Goal: Task Accomplishment & Management: Use online tool/utility

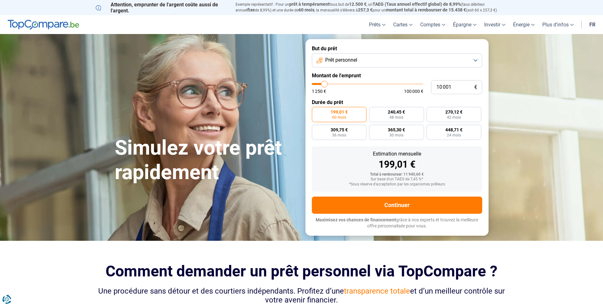
type input "10 500"
type input "10500"
type input "11 000"
type input "11000"
type input "11 250"
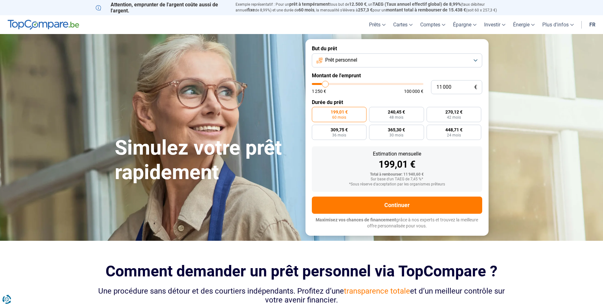
type input "11250"
type input "11 500"
type input "11500"
type input "11 750"
type input "11750"
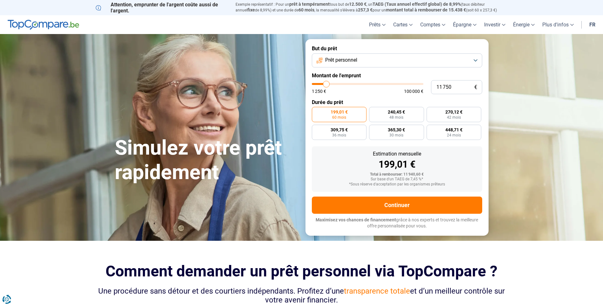
type input "12 000"
type input "12000"
type input "12 500"
type input "12500"
type input "12 750"
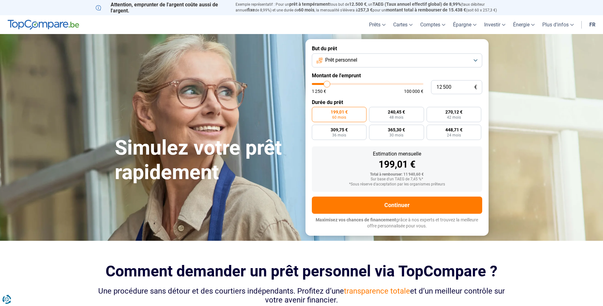
type input "12750"
type input "13 000"
type input "13000"
type input "13 250"
type input "13250"
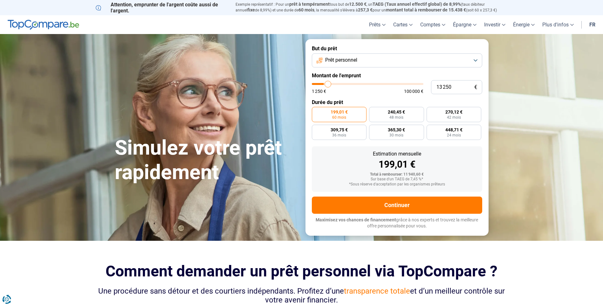
type input "13 500"
type input "13500"
type input "14 000"
type input "14000"
type input "14 250"
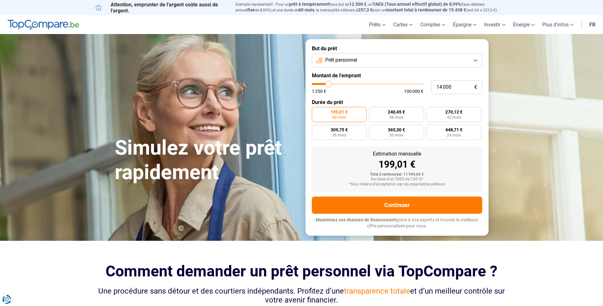
type input "14250"
type input "14 500"
type input "14500"
type input "14 750"
type input "14750"
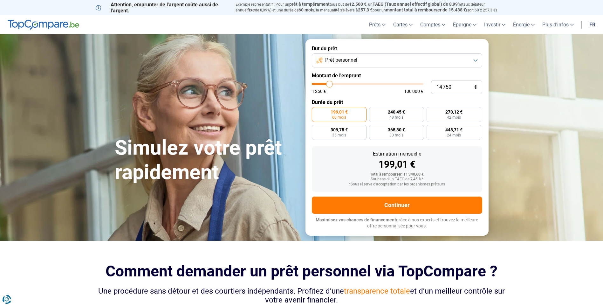
type input "15 000"
type input "15000"
type input "15 500"
type input "15500"
type input "15 750"
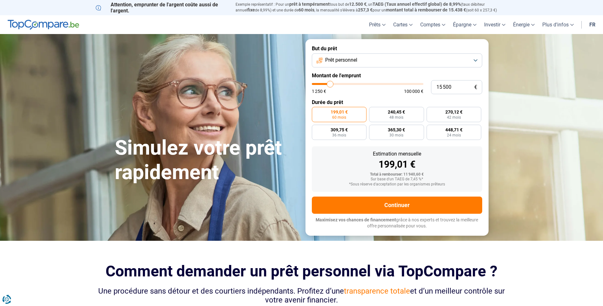
type input "15750"
type input "16 000"
type input "16000"
type input "16 250"
type input "16250"
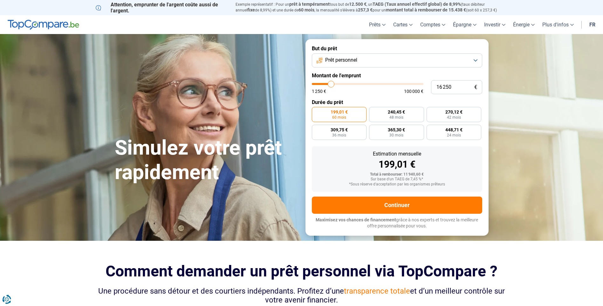
type input "16 500"
type input "16500"
type input "17 000"
type input "17000"
type input "17 250"
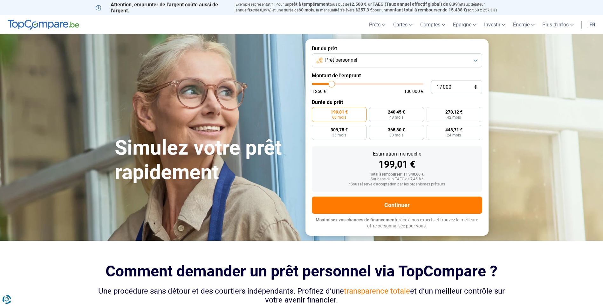
type input "17250"
type input "17 500"
type input "17500"
type input "18 750"
type input "18750"
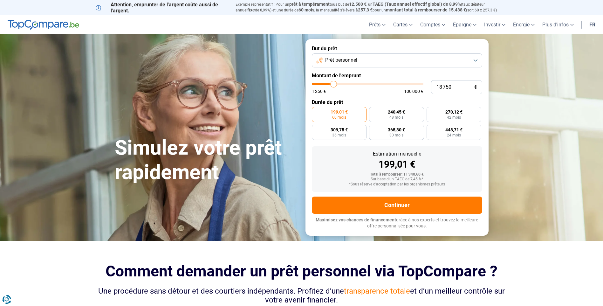
type input "19 000"
type input "19000"
type input "19 750"
type input "19750"
type input "20 000"
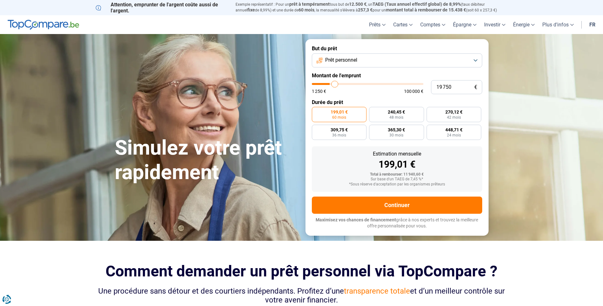
type input "20000"
type input "20 250"
type input "20250"
type input "20 750"
type input "20750"
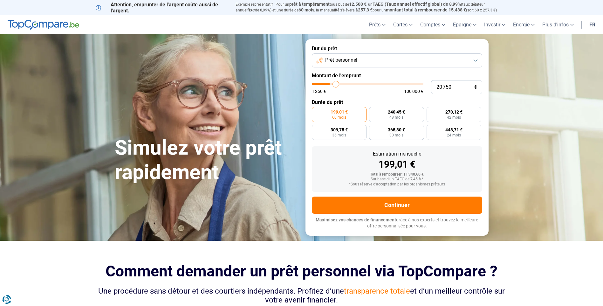
type input "21 500"
type input "21500"
type input "22 000"
type input "22000"
type input "22 750"
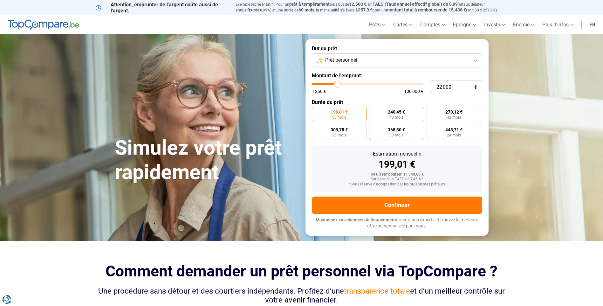
type input "22750"
type input "23 000"
type input "23000"
type input "23 250"
type input "23250"
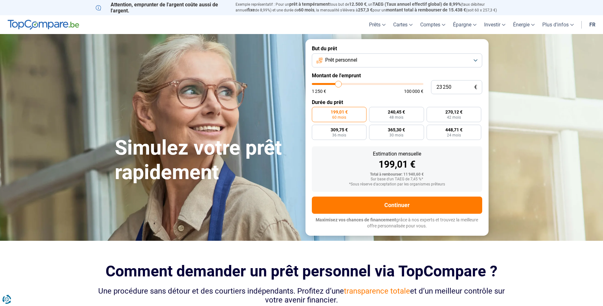
type input "23 500"
type input "23500"
type input "23 750"
type input "23750"
type input "24 250"
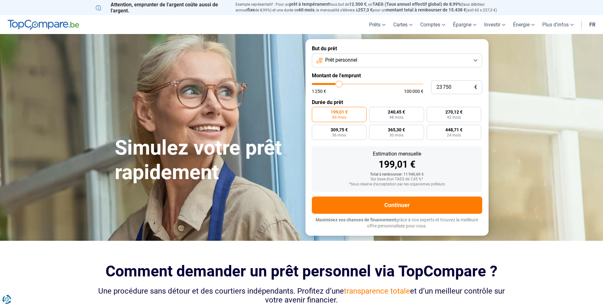
type input "24250"
type input "24 500"
type input "24500"
type input "24 750"
type input "24750"
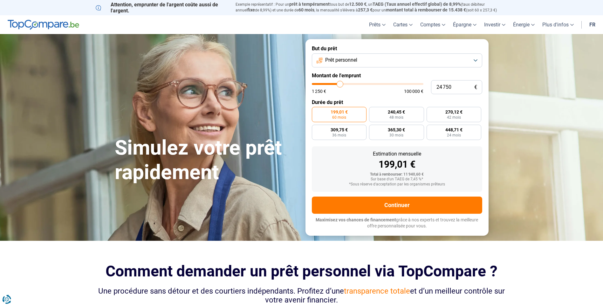
type input "25 250"
type input "25250"
type input "25 750"
type input "25750"
type input "26 000"
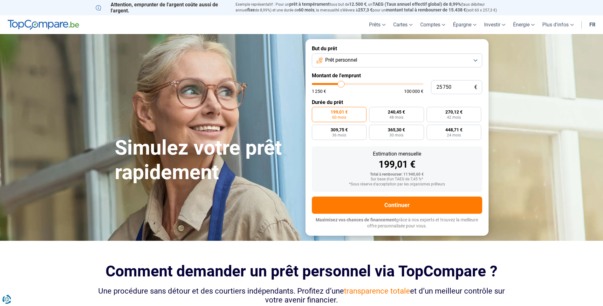
type input "26000"
type input "26 250"
type input "26250"
type input "26 500"
type input "26500"
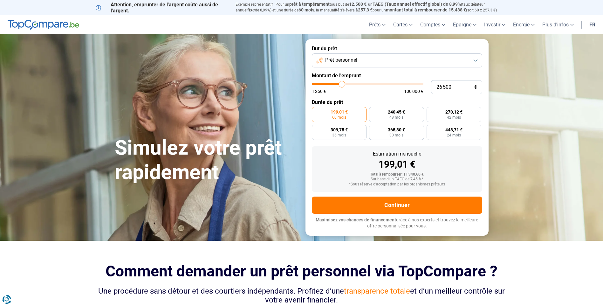
type input "28 000"
type input "28000"
type input "29 500"
type input "29500"
type input "30 750"
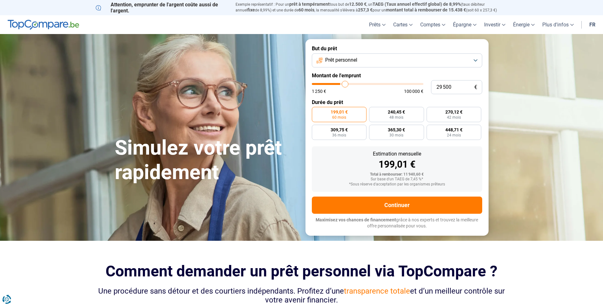
type input "30750"
type input "31 750"
type input "31750"
type input "32 000"
type input "32000"
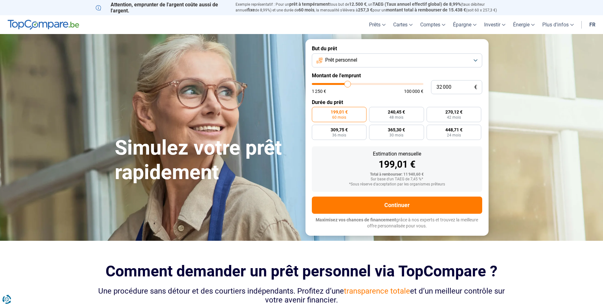
type input "33 500"
type input "33500"
type input "35 000"
type input "35000"
type input "36 250"
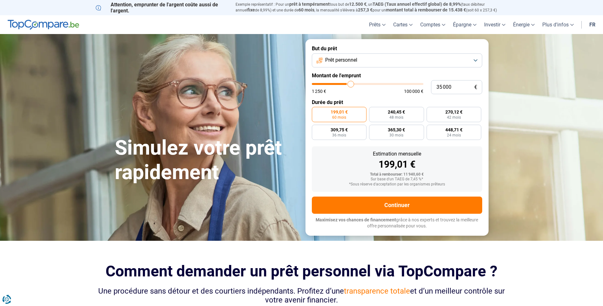
type input "36250"
type input "36 750"
type input "36750"
type input "37 750"
type input "37750"
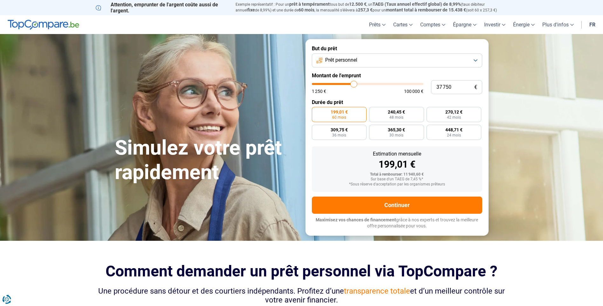
type input "38 500"
type input "38500"
type input "39 500"
type input "39500"
type input "39 750"
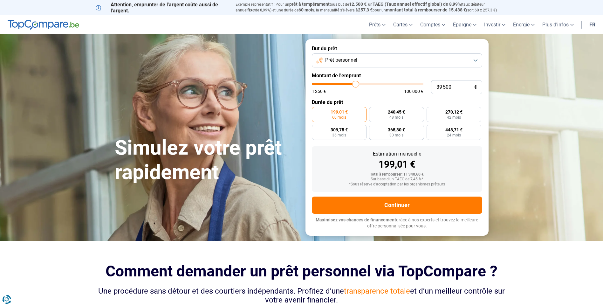
type input "39750"
type input "40 250"
type input "40250"
type input "40 750"
type input "40750"
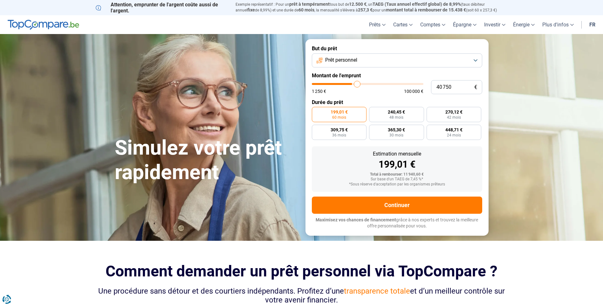
type input "41 250"
type input "41250"
type input "42 000"
type input "42000"
type input "42 250"
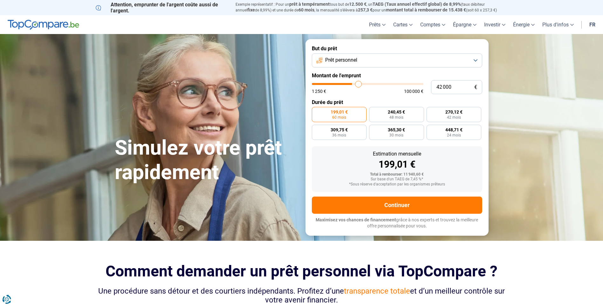
type input "42250"
type input "42 500"
type input "42500"
type input "43 000"
type input "43000"
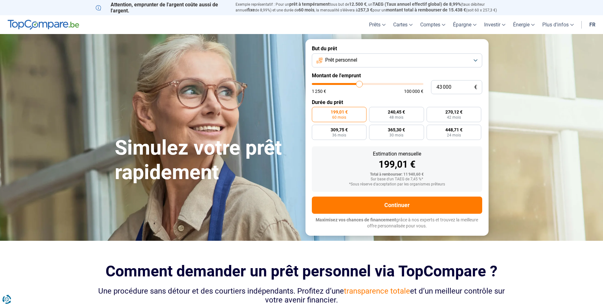
type input "43 500"
type input "43500"
type input "43 750"
type input "43750"
type input "44 000"
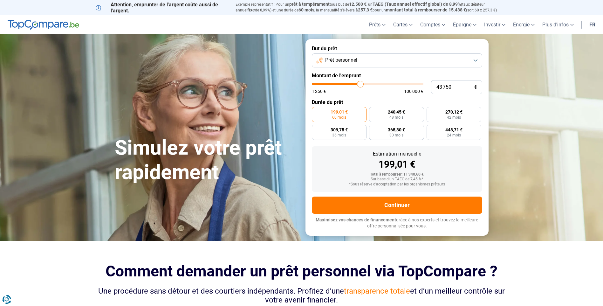
type input "44000"
type input "44 500"
type input "44500"
type input "45 250"
type input "45250"
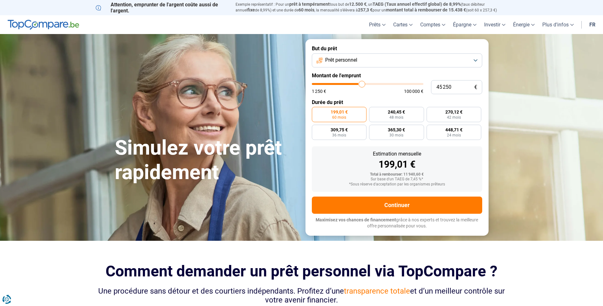
type input "45 500"
type input "45500"
type input "45 750"
type input "45750"
type input "46 000"
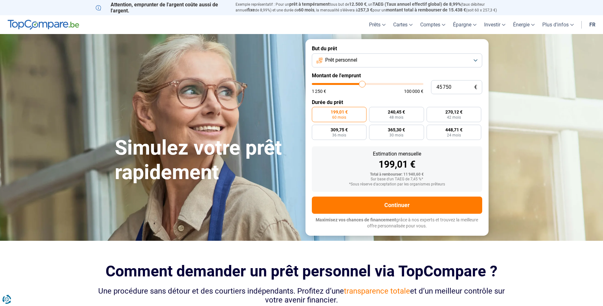
type input "46000"
type input "46 500"
type input "46500"
type input "46 750"
type input "46750"
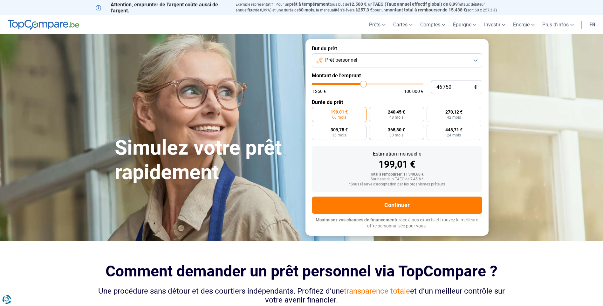
type input "47 000"
type input "47000"
type input "47 250"
type input "47250"
type input "48 000"
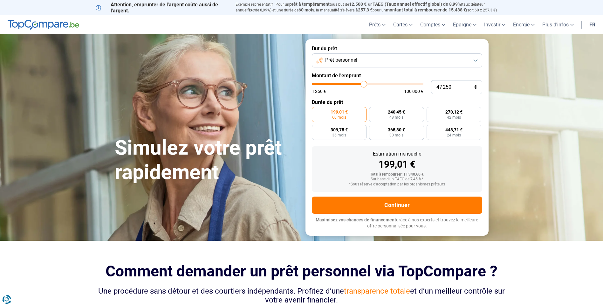
type input "48000"
type input "48 500"
type input "48500"
type input "48 750"
type input "48750"
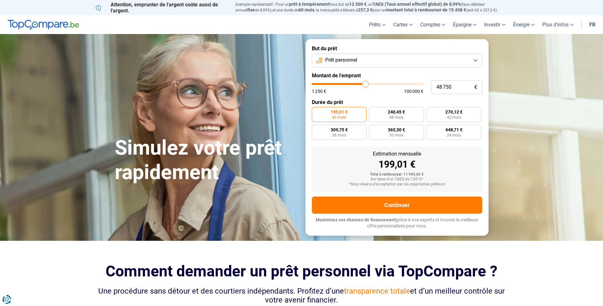
type input "49 000"
type input "49000"
type input "49 500"
type input "49500"
type input "50 000"
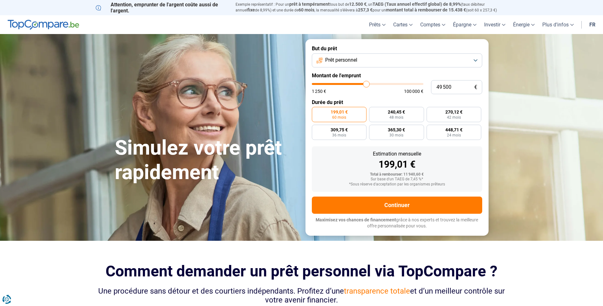
type input "50000"
type input "50 500"
type input "50500"
type input "50 250"
type input "50250"
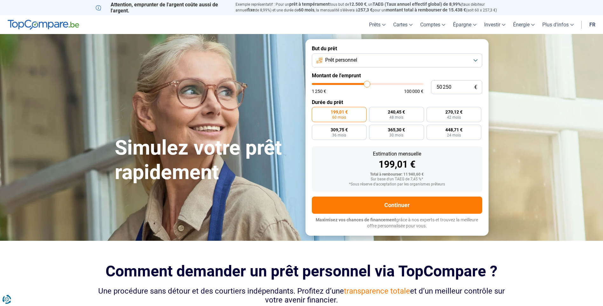
type input "50 000"
drag, startPoint x: 325, startPoint y: 84, endPoint x: 367, endPoint y: 85, distance: 42.0
type input "50000"
click at [367, 85] on input "range" at bounding box center [368, 84] width 112 height 2
radio input "false"
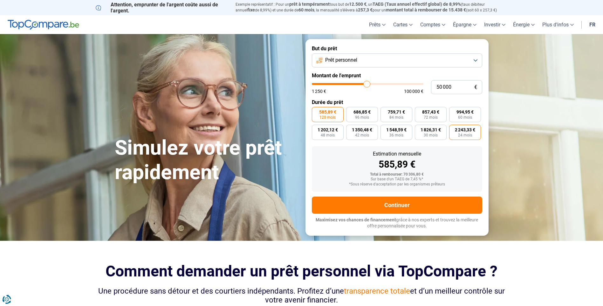
click at [462, 132] on label "2 243,33 € 24 mois" at bounding box center [465, 132] width 32 height 15
click at [454, 129] on input "2 243,33 € 24 mois" at bounding box center [451, 127] width 4 height 4
radio input "true"
